Goal: Navigation & Orientation: Find specific page/section

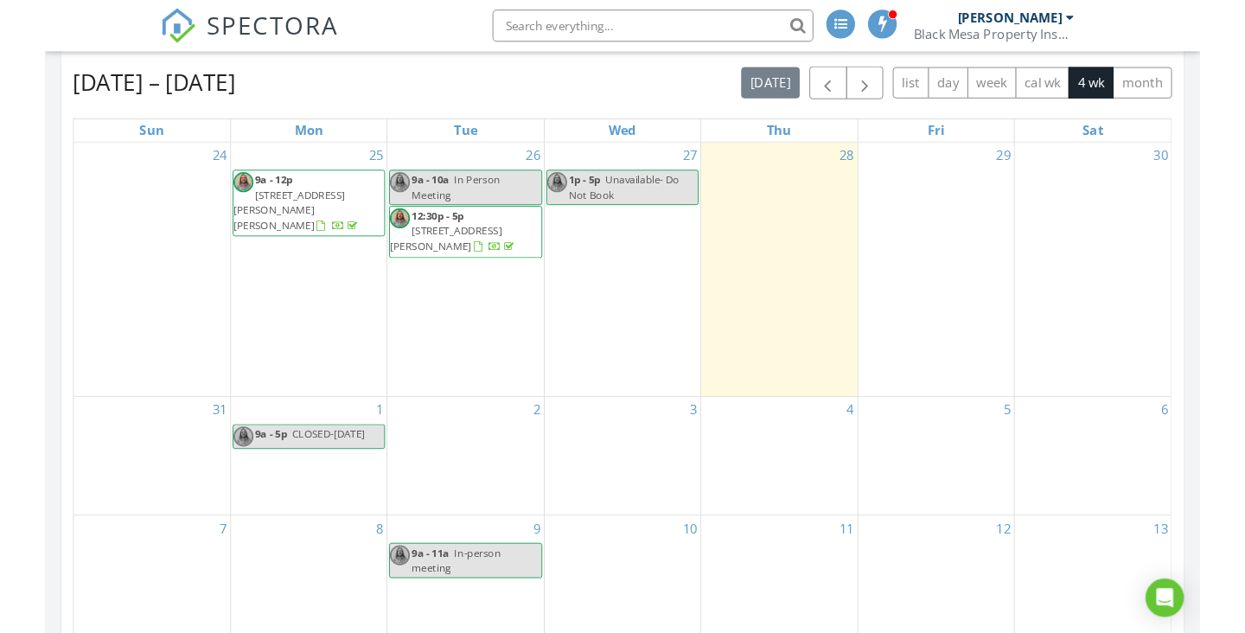
scroll to position [708, 0]
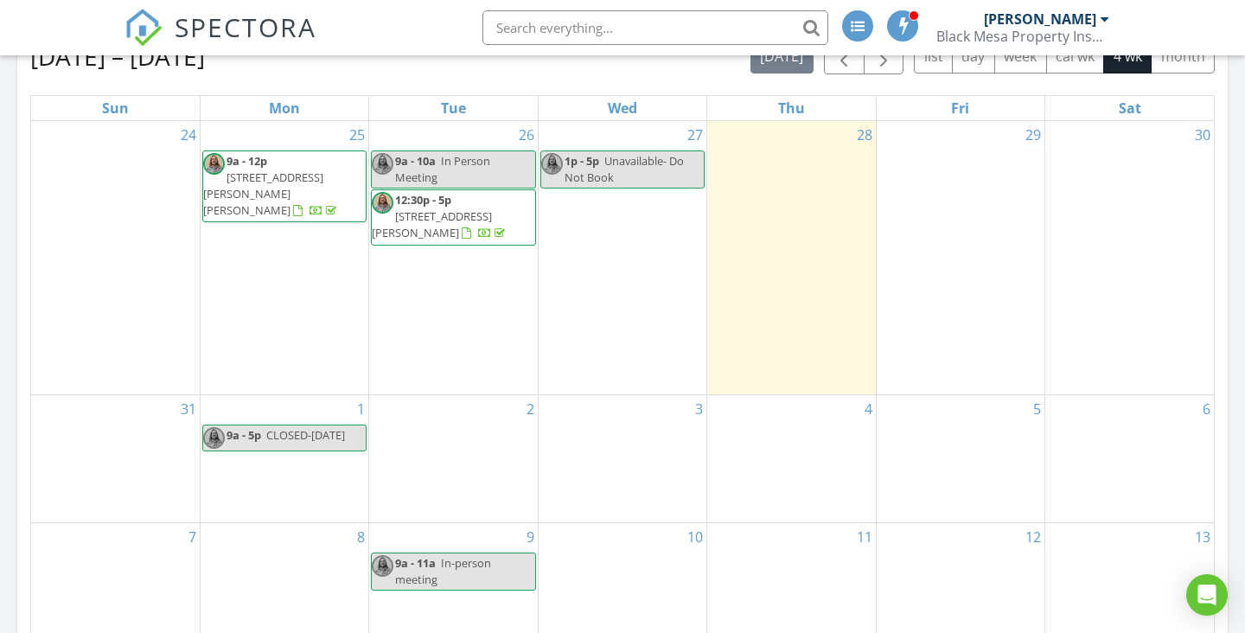
scroll to position [716, 0]
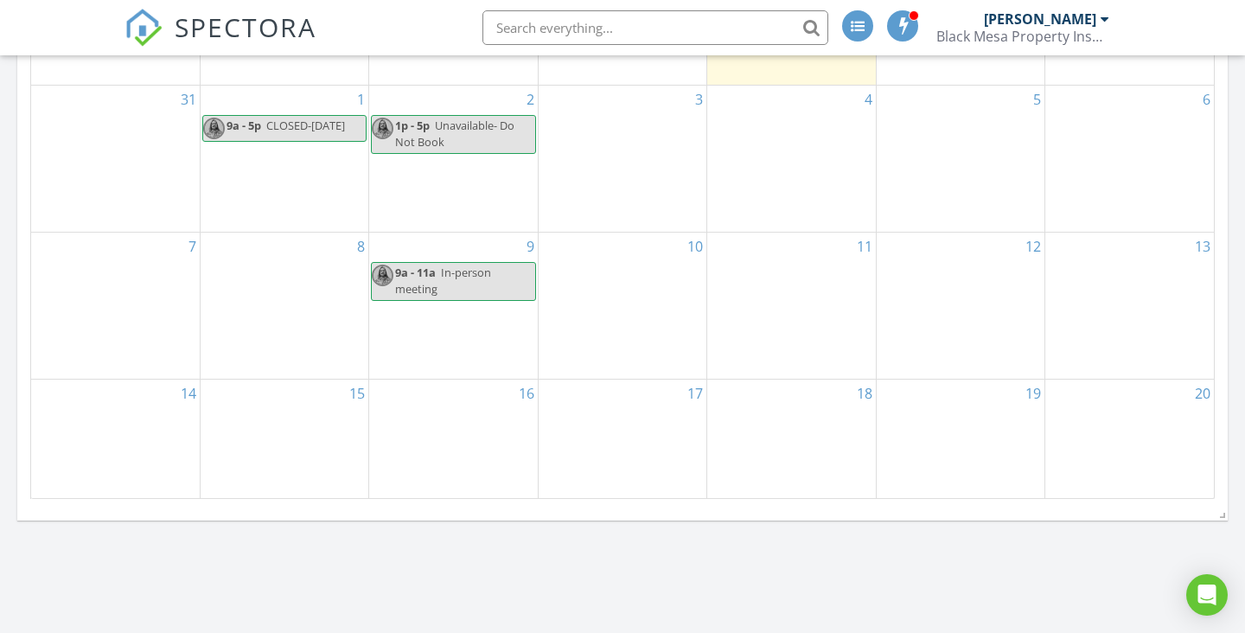
scroll to position [531, 0]
